Goal: Check status: Check status

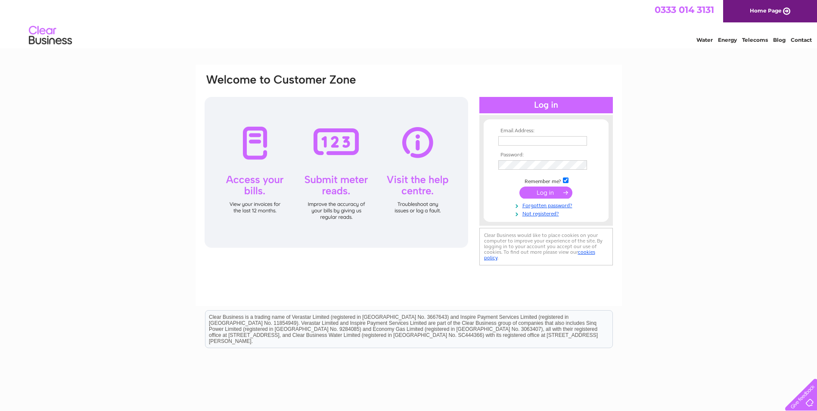
type input "[EMAIL_ADDRESS][DOMAIN_NAME]"
click at [558, 193] on input "submit" at bounding box center [545, 192] width 53 height 12
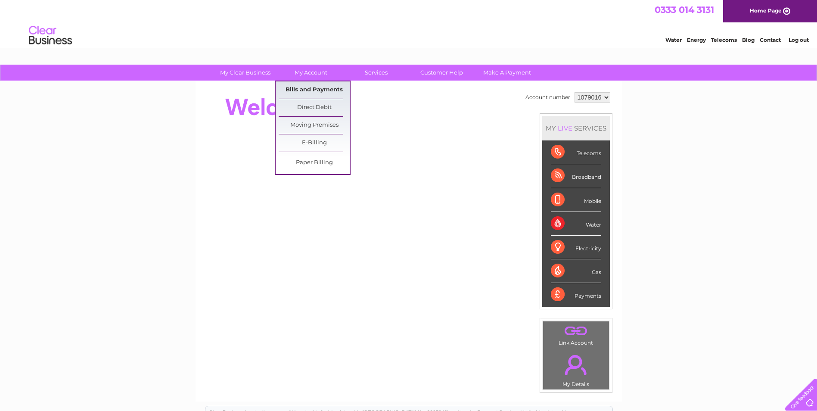
click at [319, 86] on link "Bills and Payments" at bounding box center [313, 89] width 71 height 17
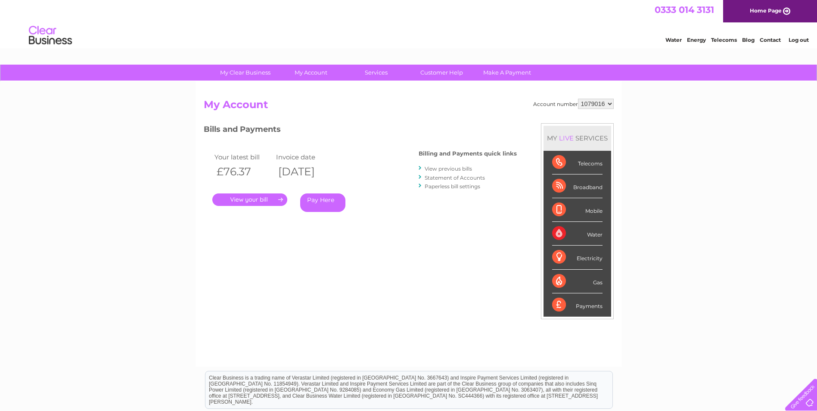
click at [255, 200] on link "." at bounding box center [249, 199] width 75 height 12
